Goal: Transaction & Acquisition: Subscribe to service/newsletter

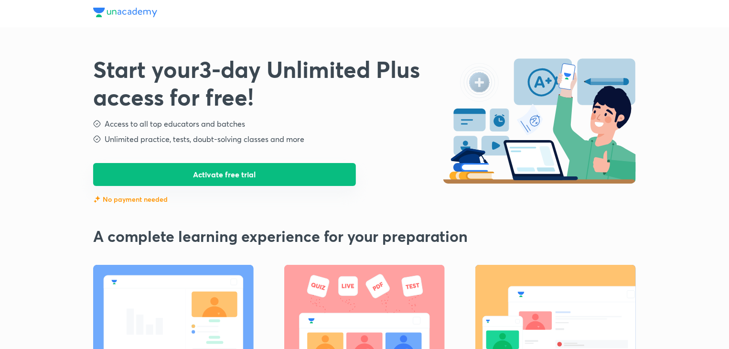
click at [243, 173] on button "Activate free trial" at bounding box center [224, 174] width 263 height 23
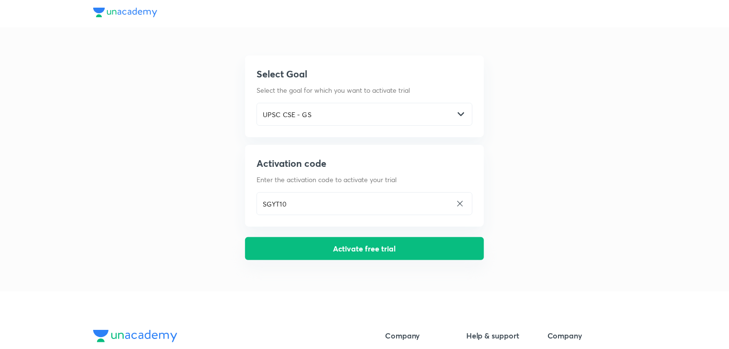
click at [362, 251] on button "Activate free trial" at bounding box center [364, 248] width 239 height 23
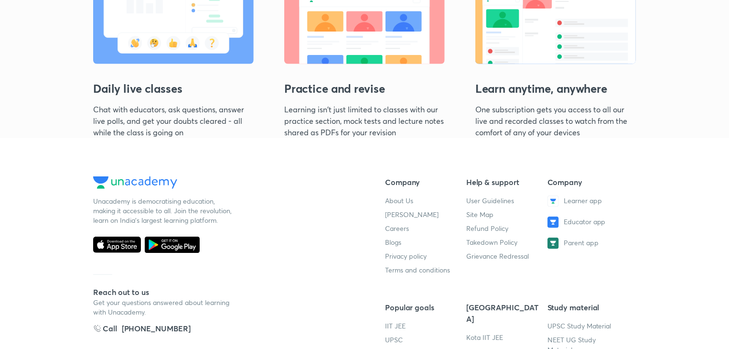
scroll to position [351, 0]
click at [279, 158] on footer "Unacademy is democratising education, making it accessible to all. Join the rev…" at bounding box center [364, 313] width 729 height 348
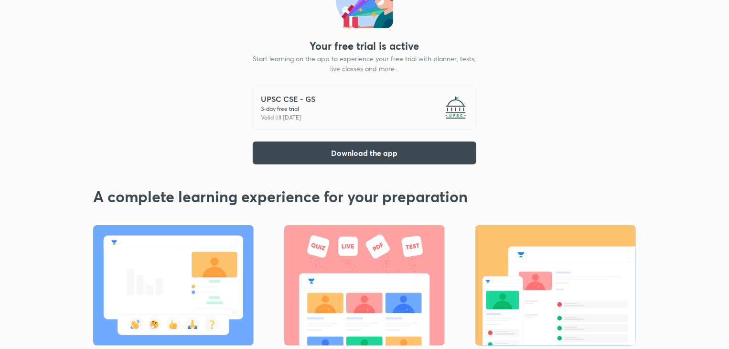
scroll to position [0, 0]
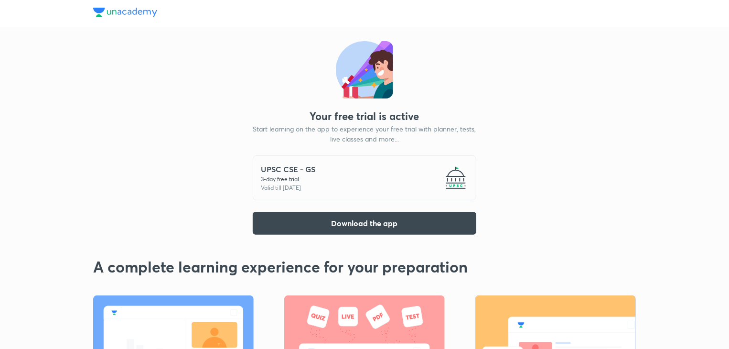
click at [120, 13] on img at bounding box center [125, 13] width 64 height 10
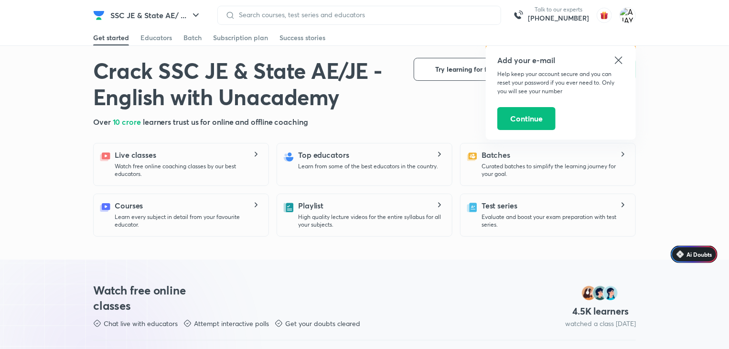
click at [239, 211] on div "Courses Learn every subject in detail from your favourite educator." at bounding box center [188, 214] width 146 height 29
